Goal: Task Accomplishment & Management: Use online tool/utility

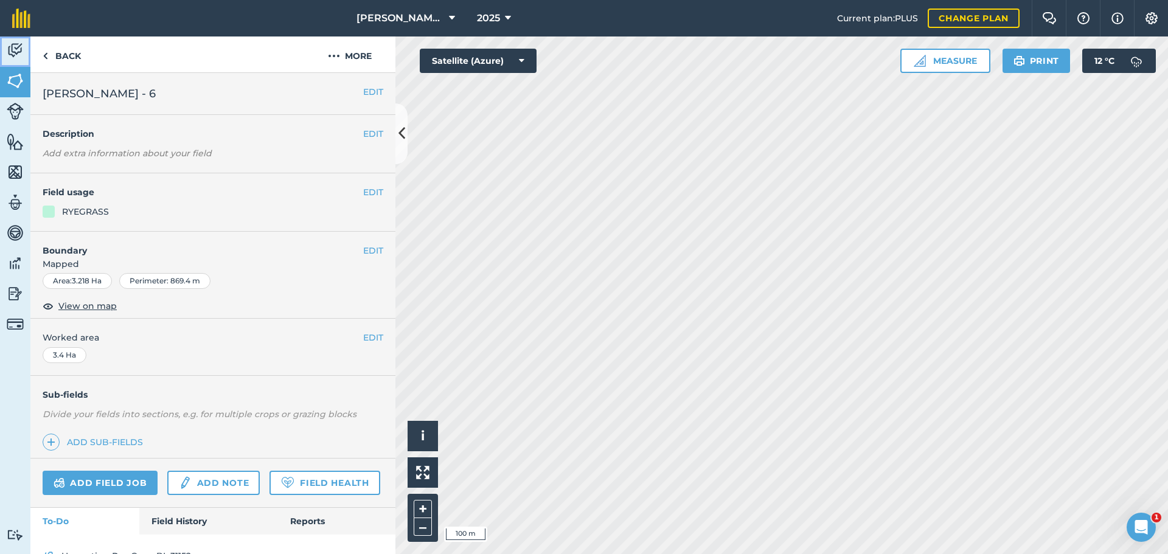
click at [0, 58] on link "Activity" at bounding box center [15, 51] width 30 height 30
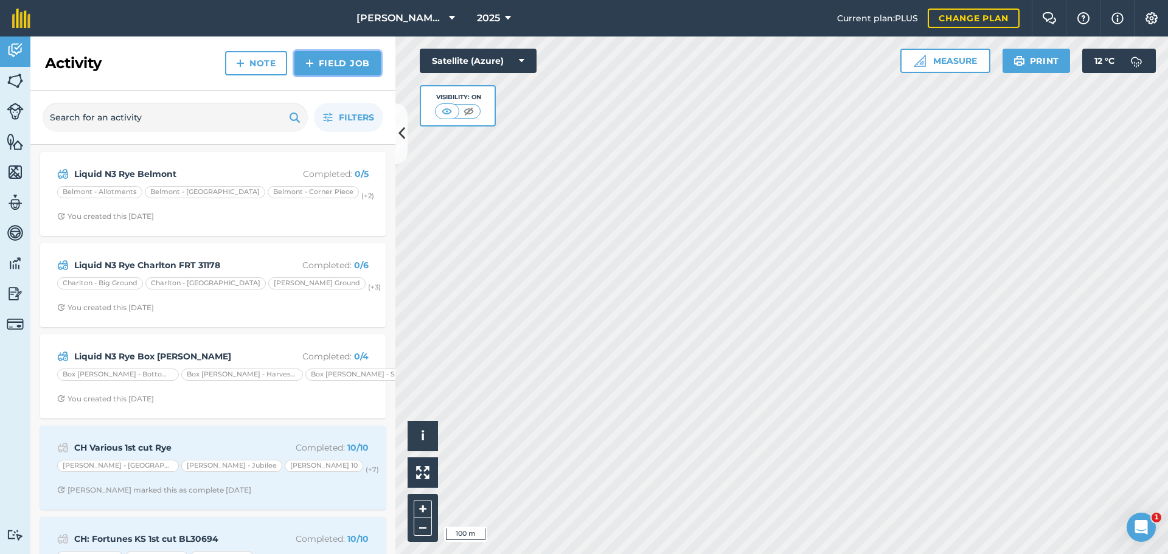
click at [338, 72] on link "Field Job" at bounding box center [337, 63] width 86 height 24
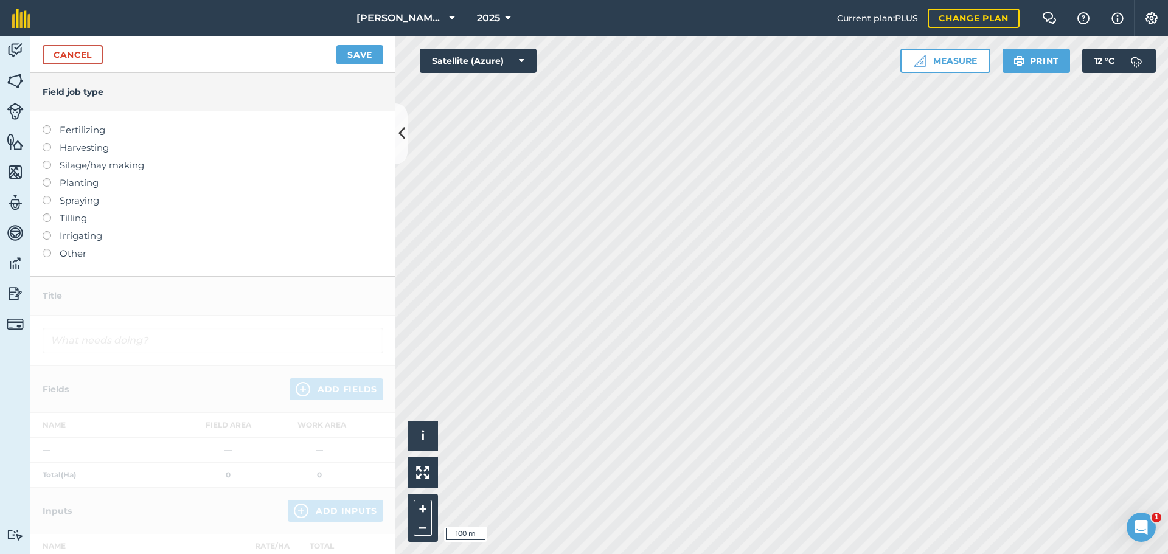
click at [54, 137] on label "Fertilizing" at bounding box center [213, 130] width 341 height 15
type input "Fertilizing"
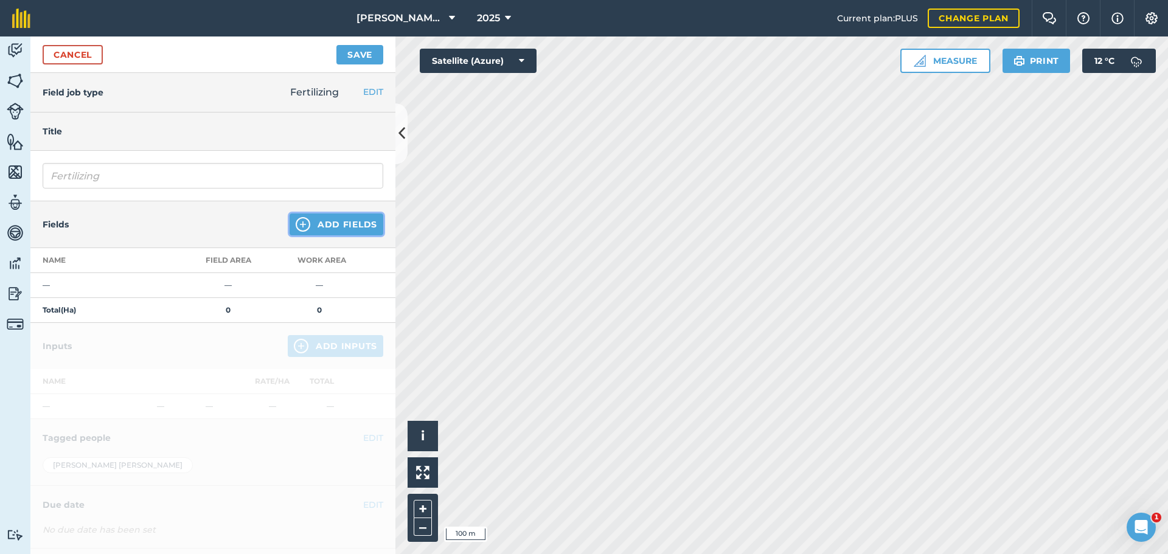
click at [321, 235] on button "Add Fields" at bounding box center [336, 224] width 94 height 22
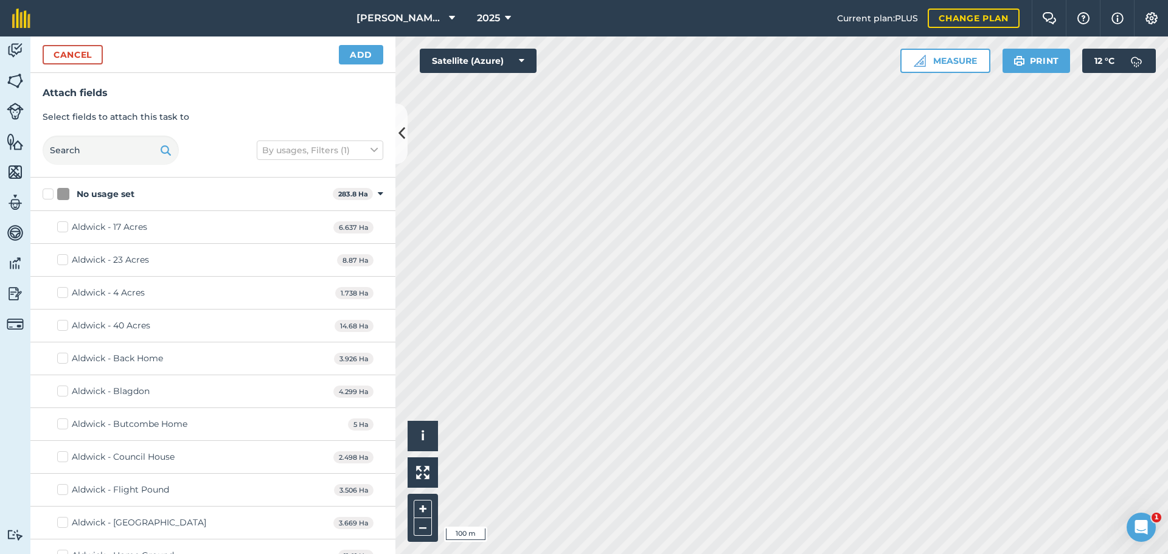
checkbox input "true"
click at [374, 64] on button "Add" at bounding box center [361, 54] width 44 height 19
